Goal: Information Seeking & Learning: Learn about a topic

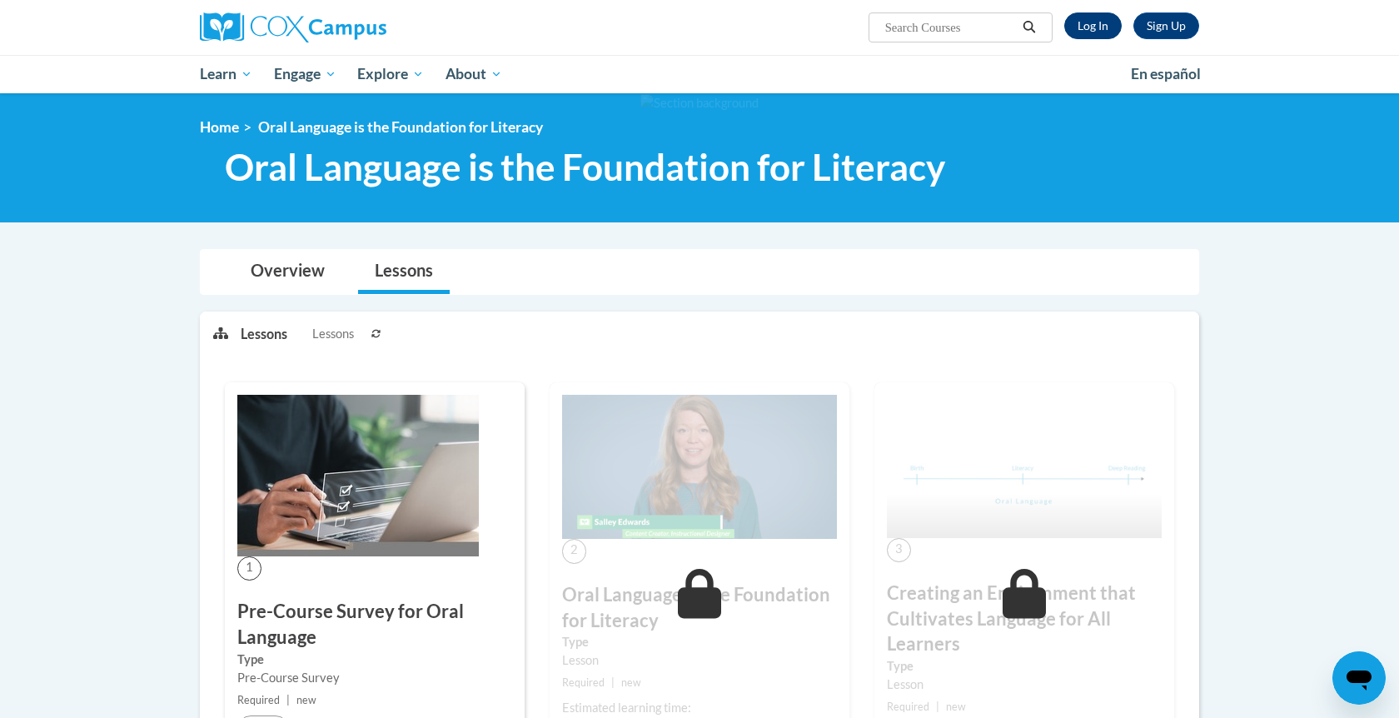
click at [1097, 18] on link "Log In" at bounding box center [1092, 25] width 57 height 27
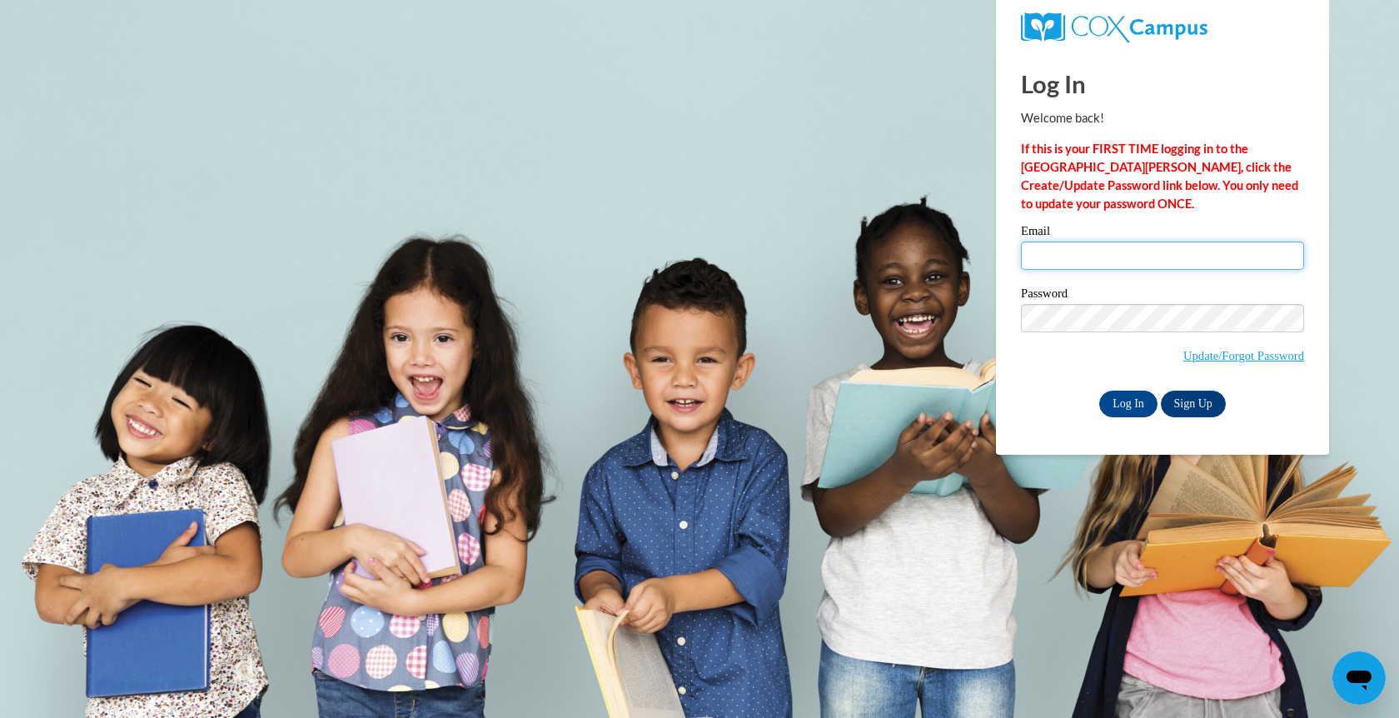
type input "hlb033@bravemail.uncp.edu"
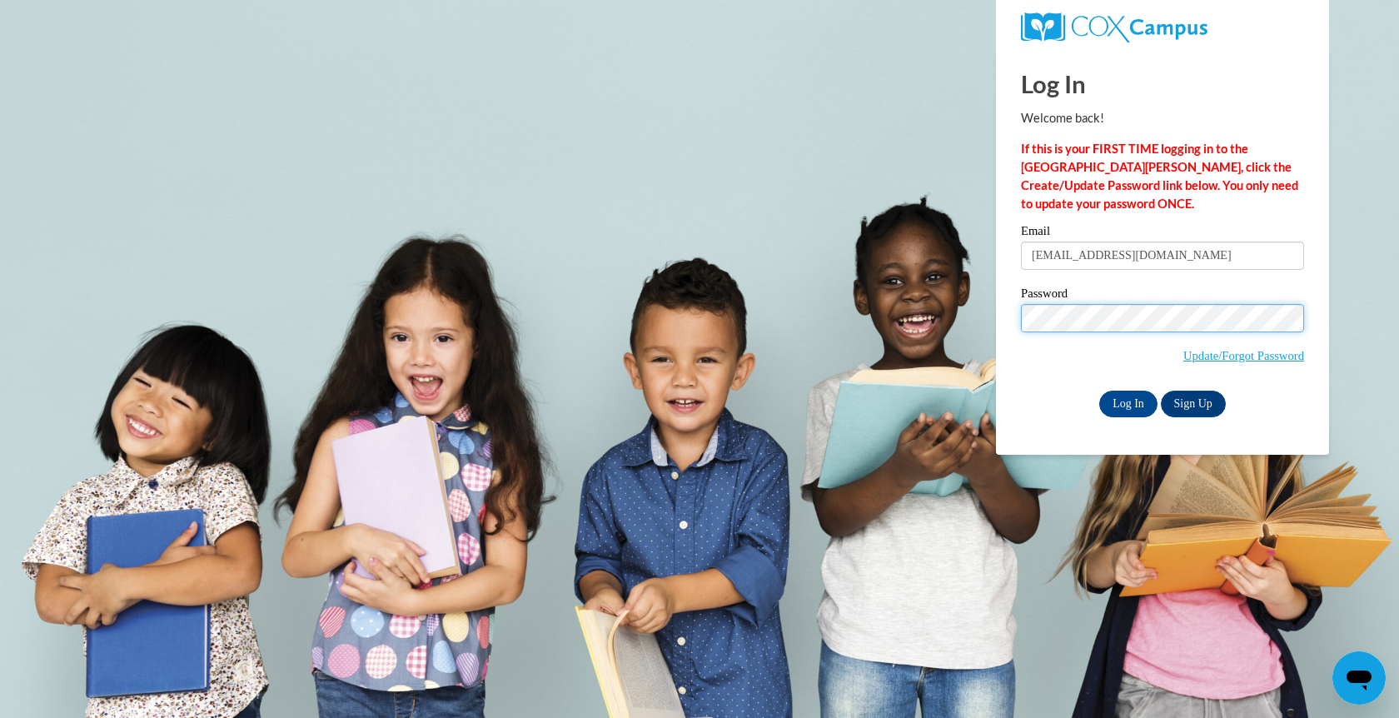
click at [1127, 400] on input "Log In" at bounding box center [1128, 404] width 58 height 27
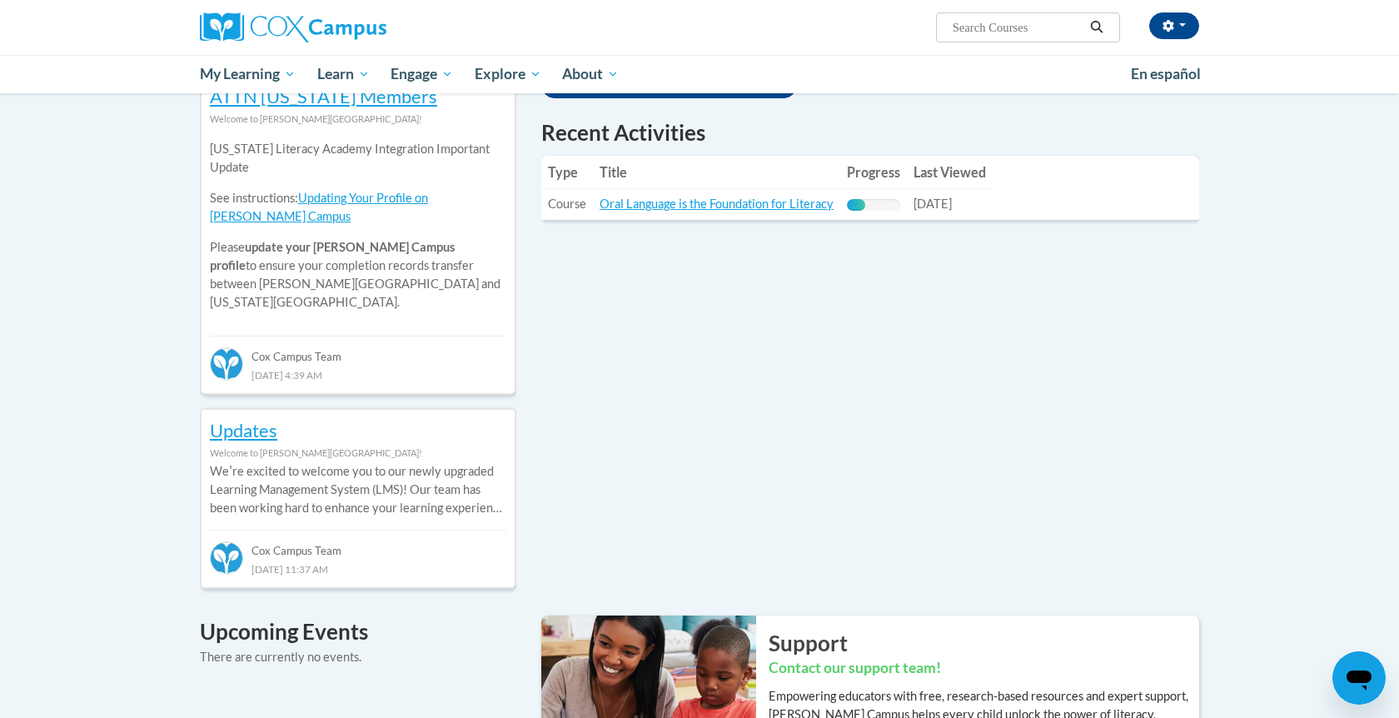
scroll to position [598, 0]
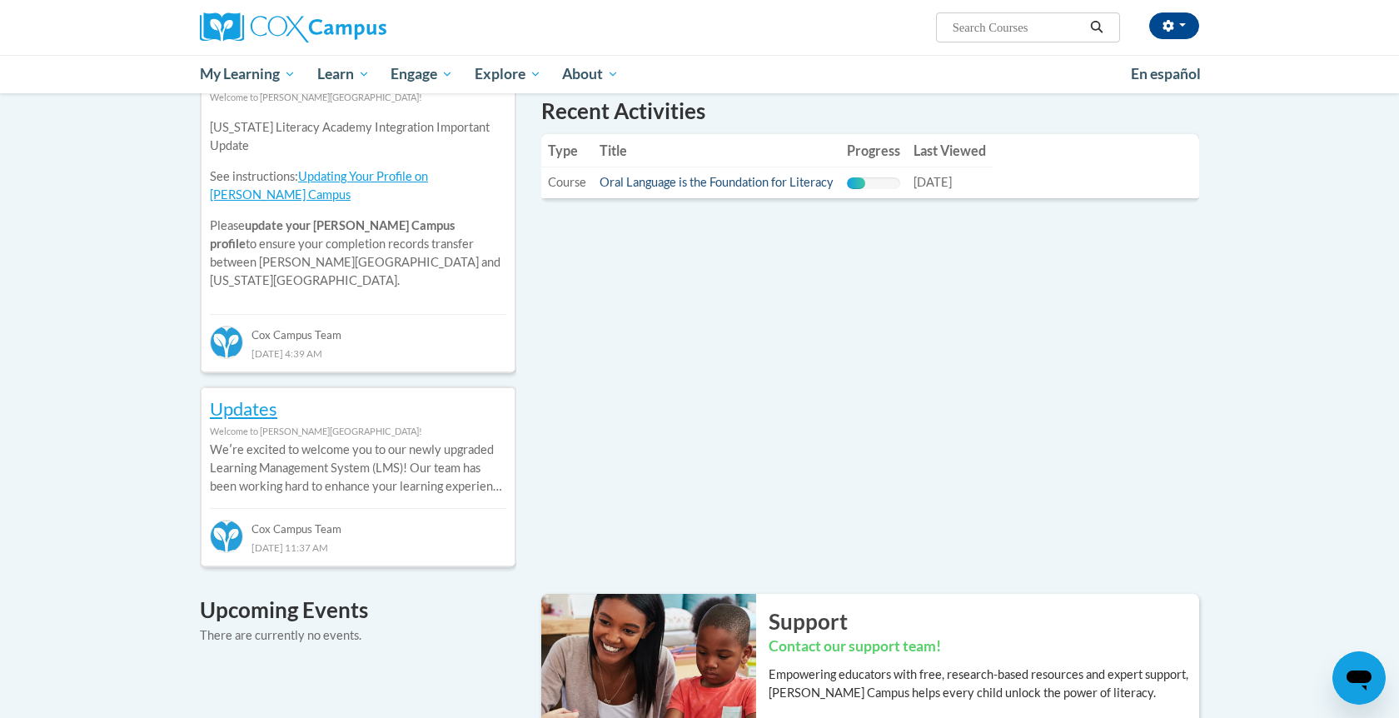
click at [783, 182] on link "Oral Language is the Foundation for Literacy" at bounding box center [716, 182] width 234 height 14
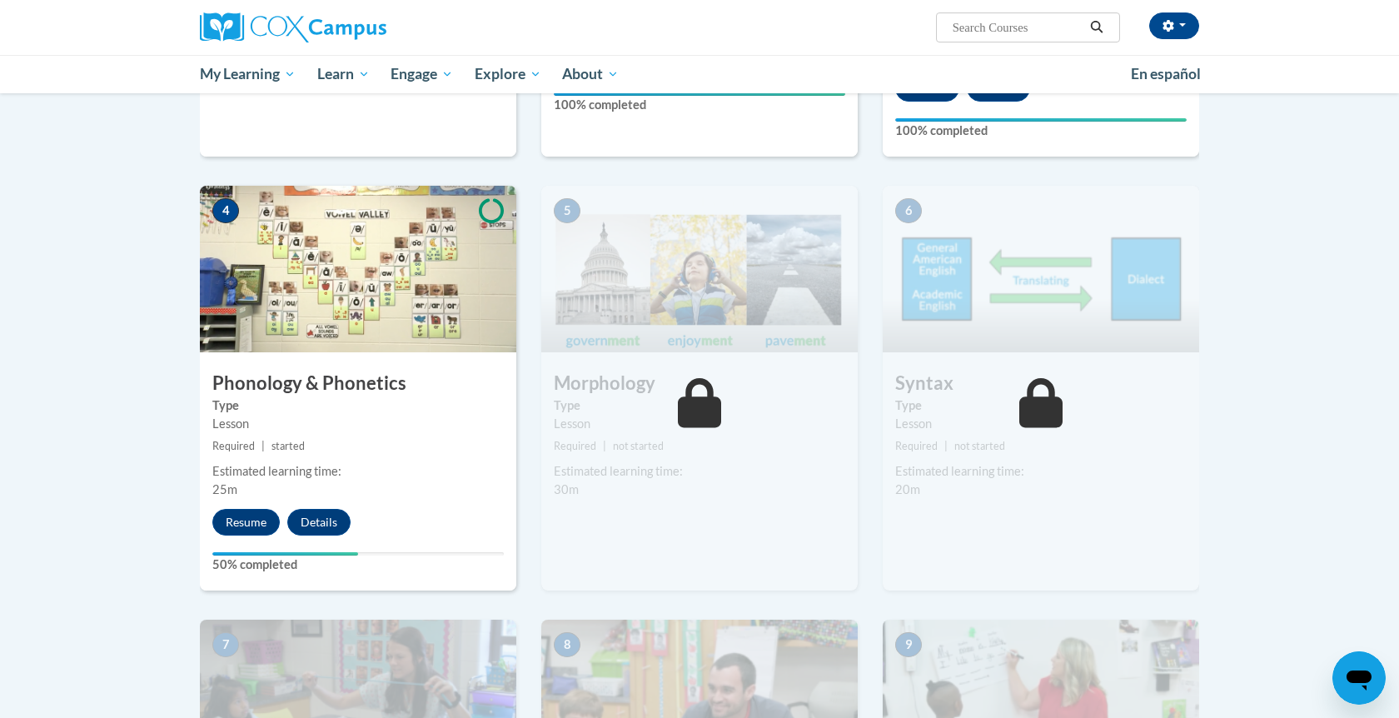
scroll to position [764, 0]
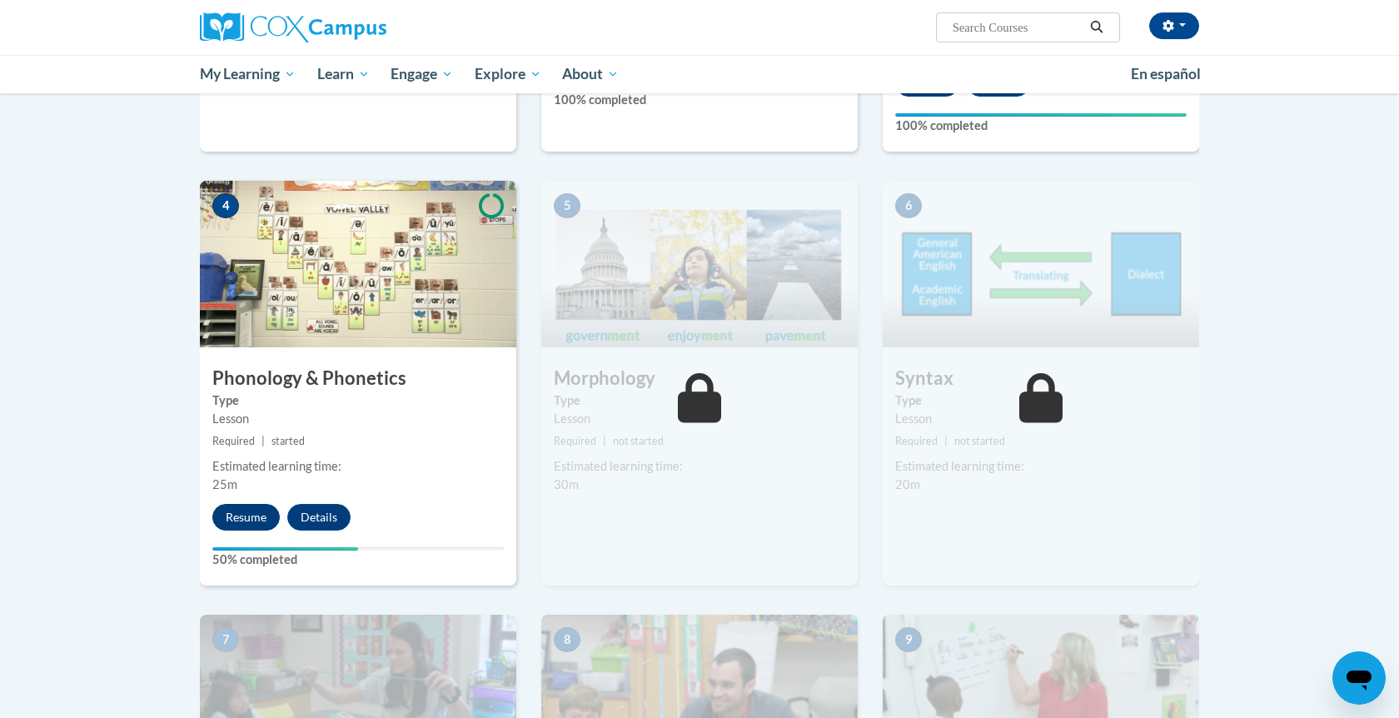
click at [250, 520] on button "Resume" at bounding box center [245, 517] width 67 height 27
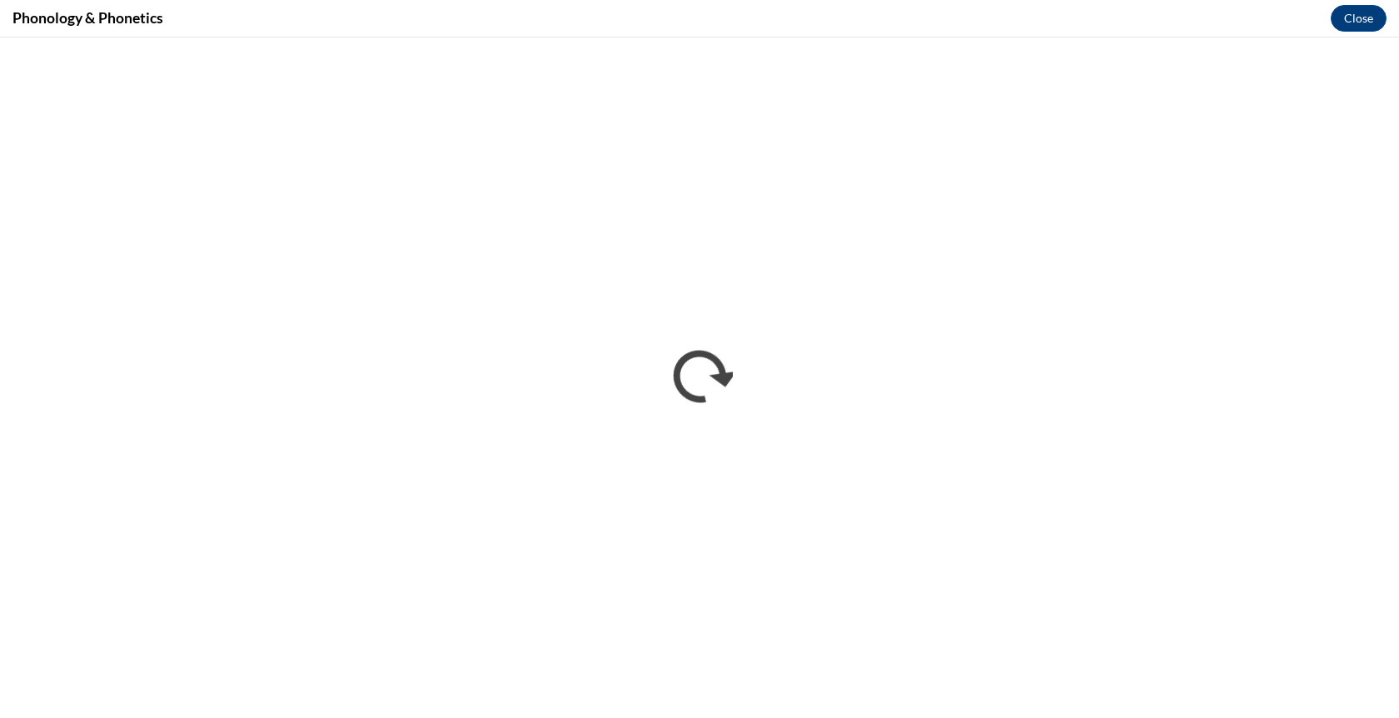
scroll to position [0, 0]
